Goal: Find specific page/section: Find specific page/section

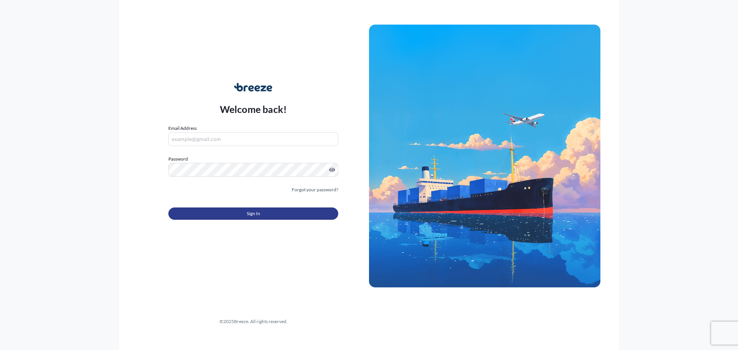
type input "[PERSON_NAME][EMAIL_ADDRESS][DOMAIN_NAME]"
click at [227, 208] on button "Sign In" at bounding box center [253, 213] width 170 height 12
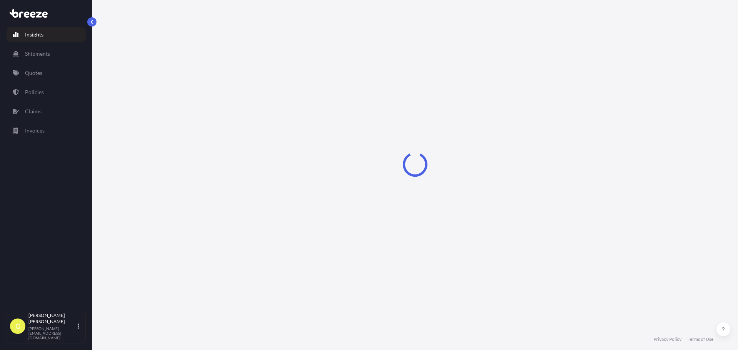
select select "2025"
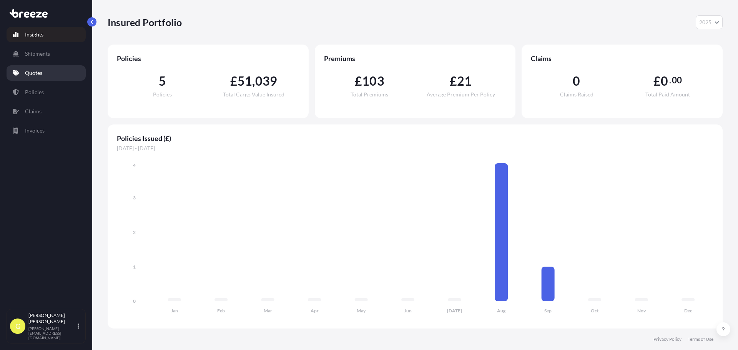
click at [33, 74] on p "Quotes" at bounding box center [33, 73] width 17 height 8
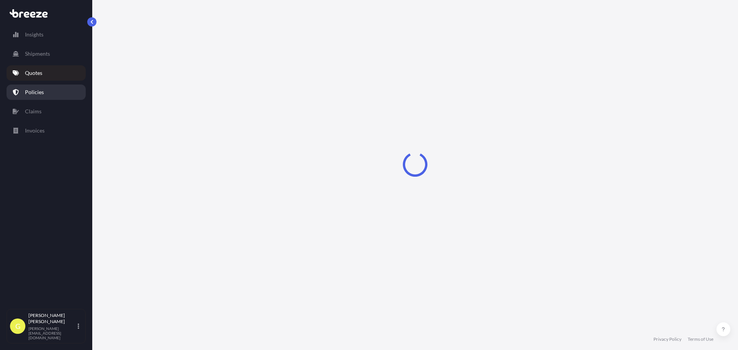
click at [38, 95] on p "Policies" at bounding box center [34, 92] width 19 height 8
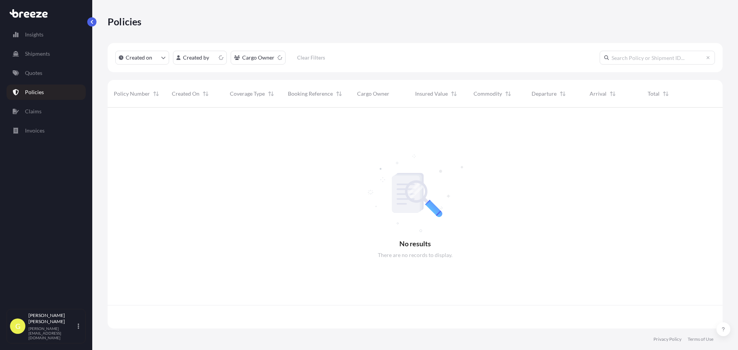
scroll to position [219, 609]
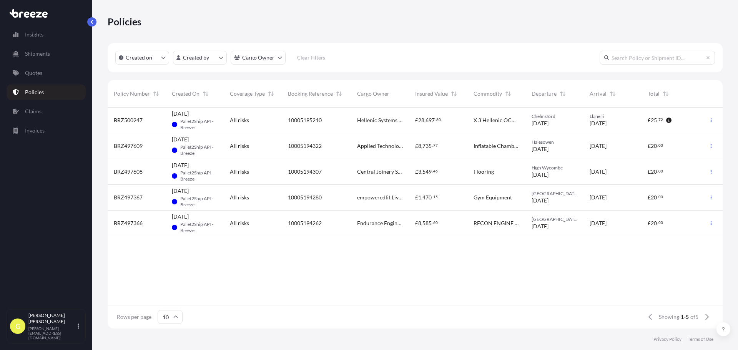
click at [668, 123] on div "£ 25 . 72" at bounding box center [659, 120] width 24 height 8
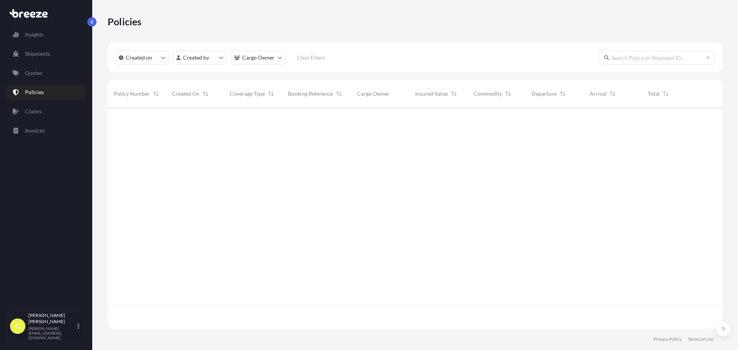
scroll to position [219, 609]
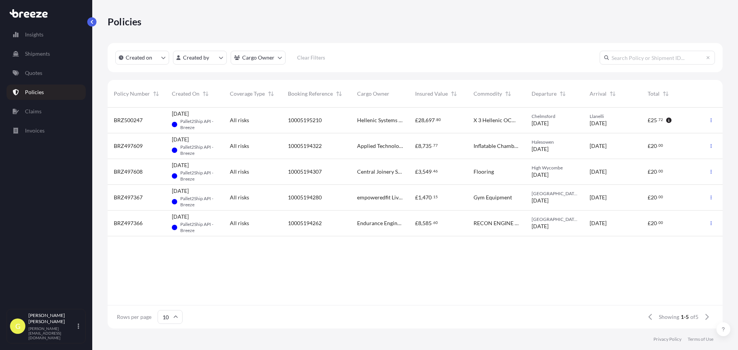
scroll to position [6, 6]
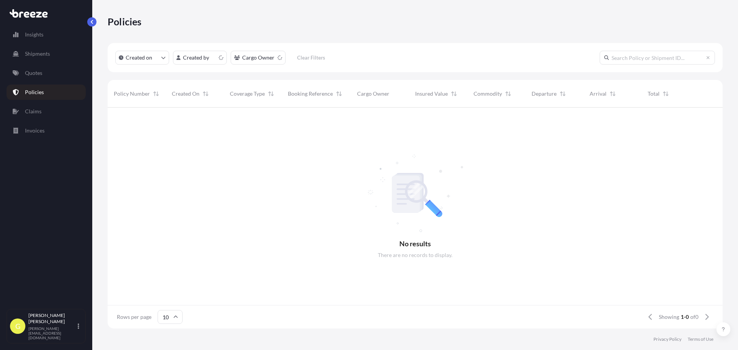
scroll to position [6, 6]
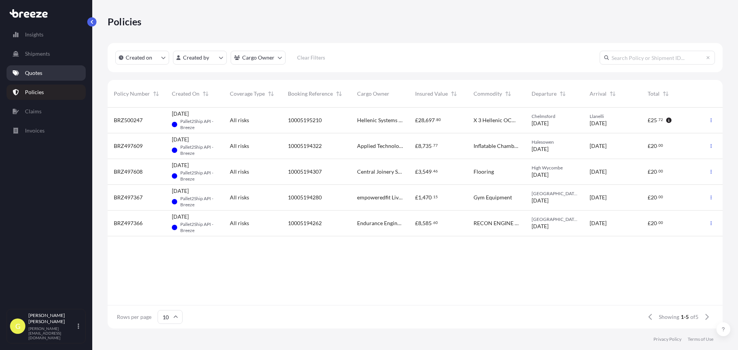
click at [42, 72] on p "Quotes" at bounding box center [33, 73] width 17 height 8
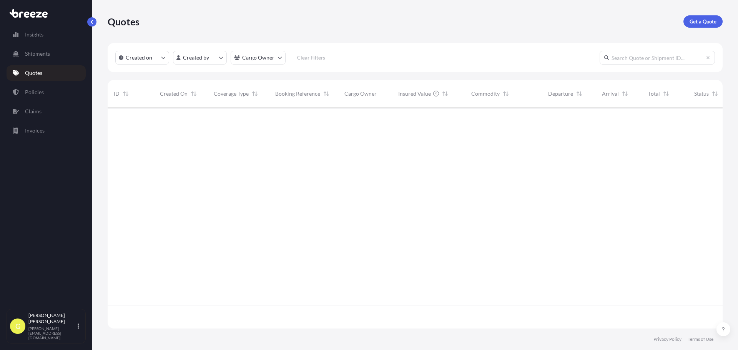
scroll to position [219, 609]
